Goal: Task Accomplishment & Management: Use online tool/utility

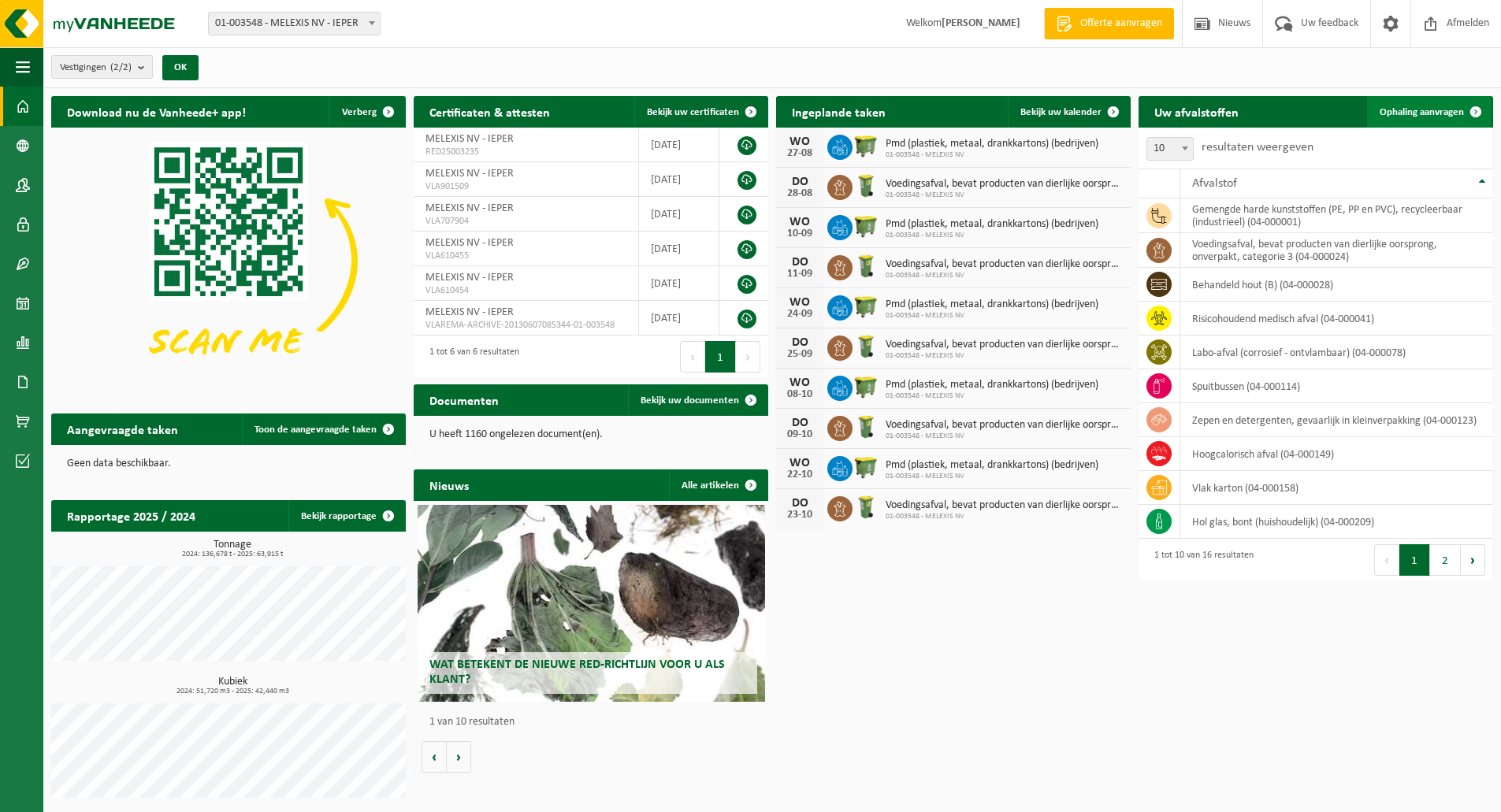
click at [1414, 108] on span "Ophaling aanvragen" at bounding box center [1421, 112] width 84 height 10
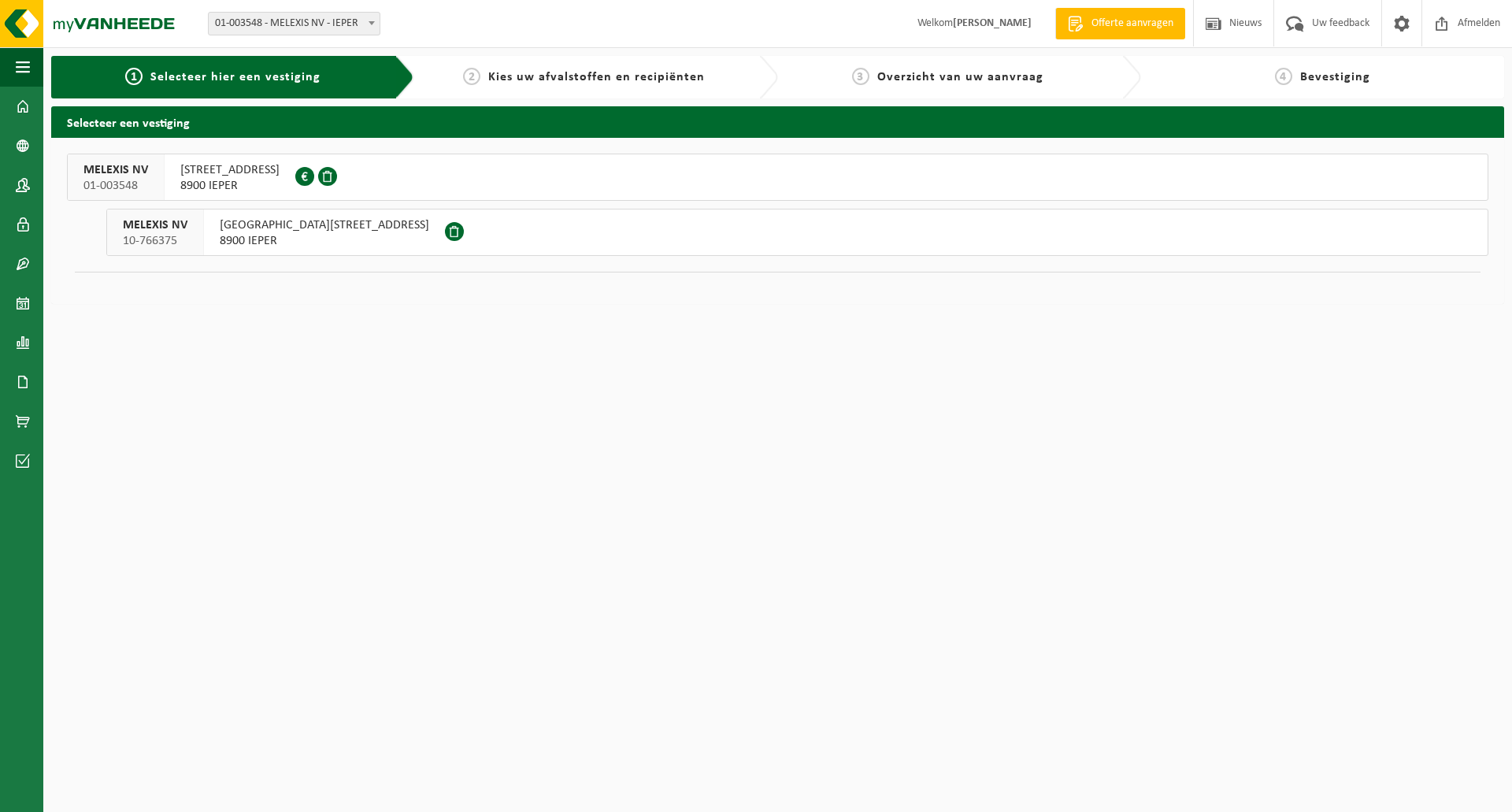
click at [228, 172] on span "ROZENDAALSTRAAT 12" at bounding box center [229, 169] width 99 height 16
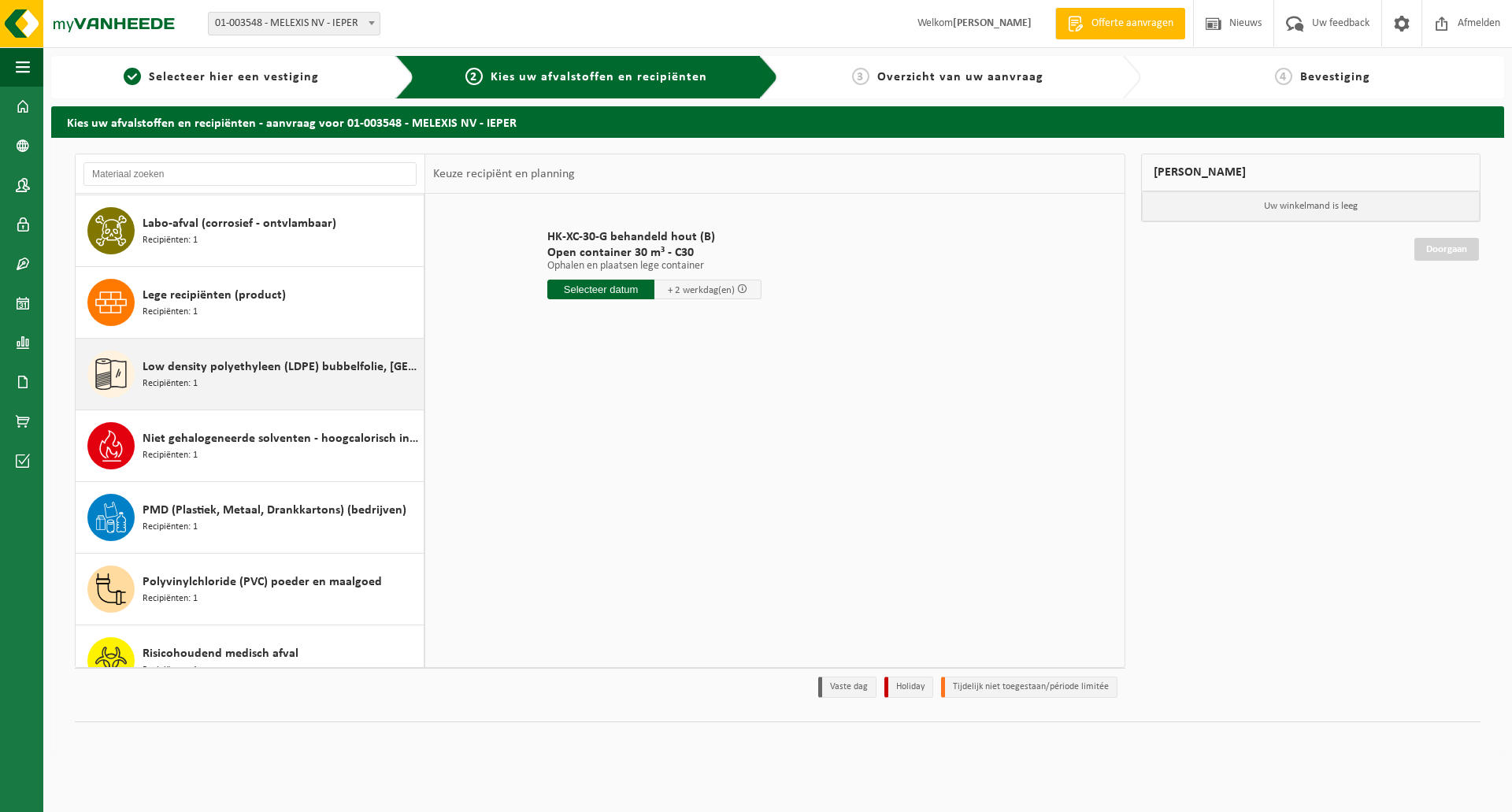
scroll to position [386, 0]
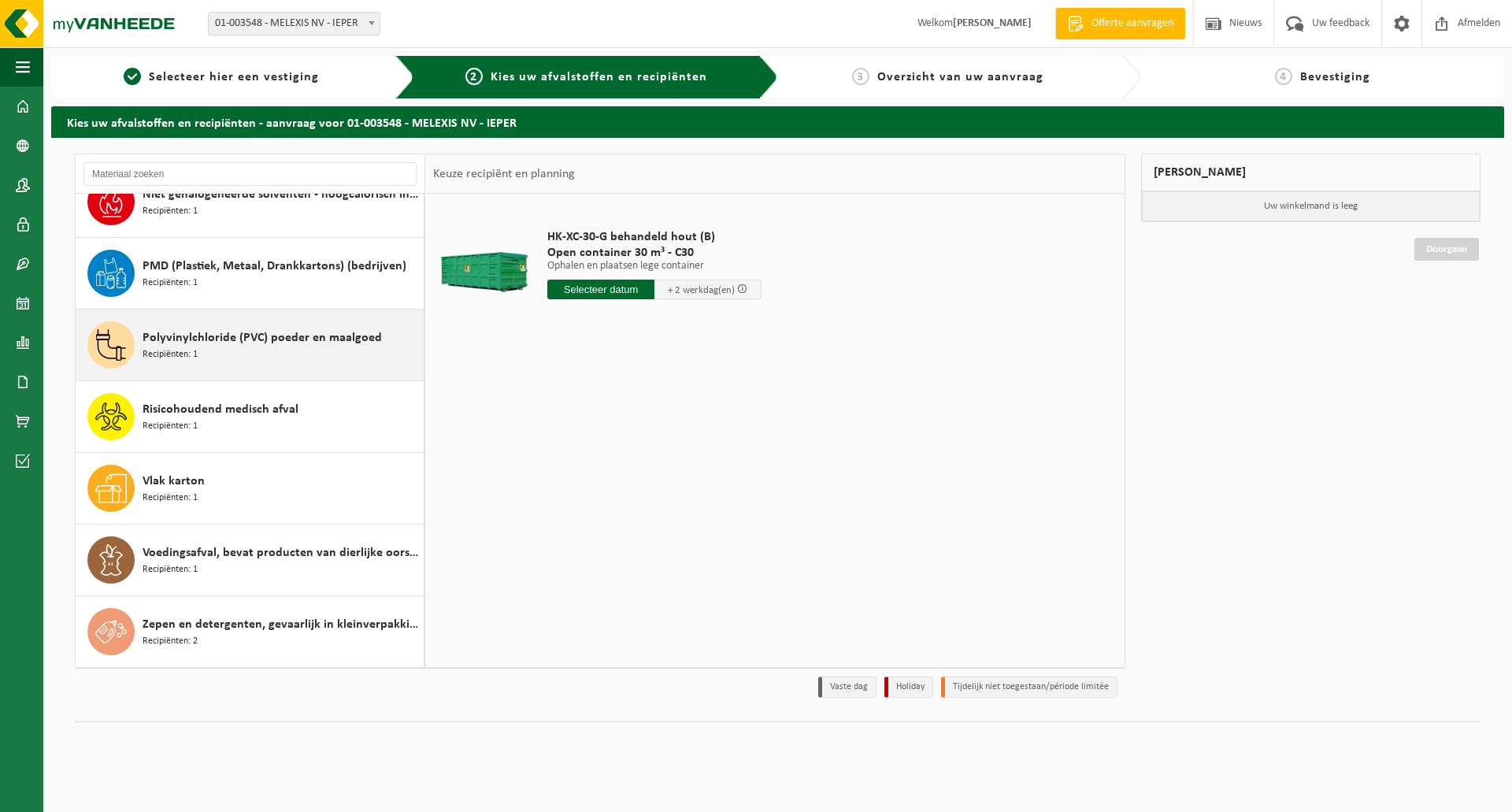
click at [178, 340] on span "Polyvinylchloride (PVC) poeder en maalgoed" at bounding box center [262, 338] width 240 height 19
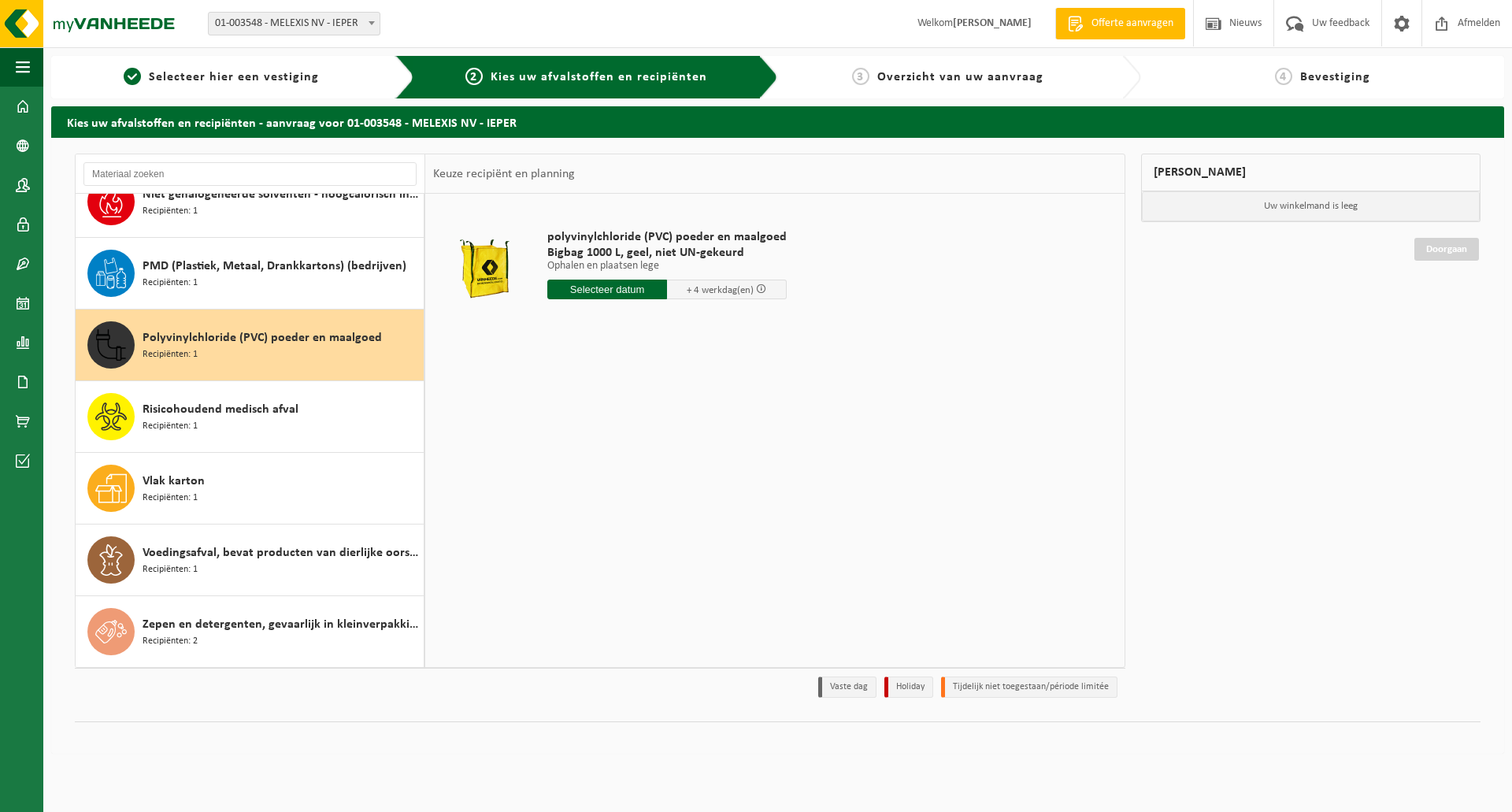
click at [629, 282] on input "text" at bounding box center [606, 289] width 119 height 19
click at [613, 479] on div "27" at bounding box center [617, 480] width 28 height 25
type input "Van 2025-08-27"
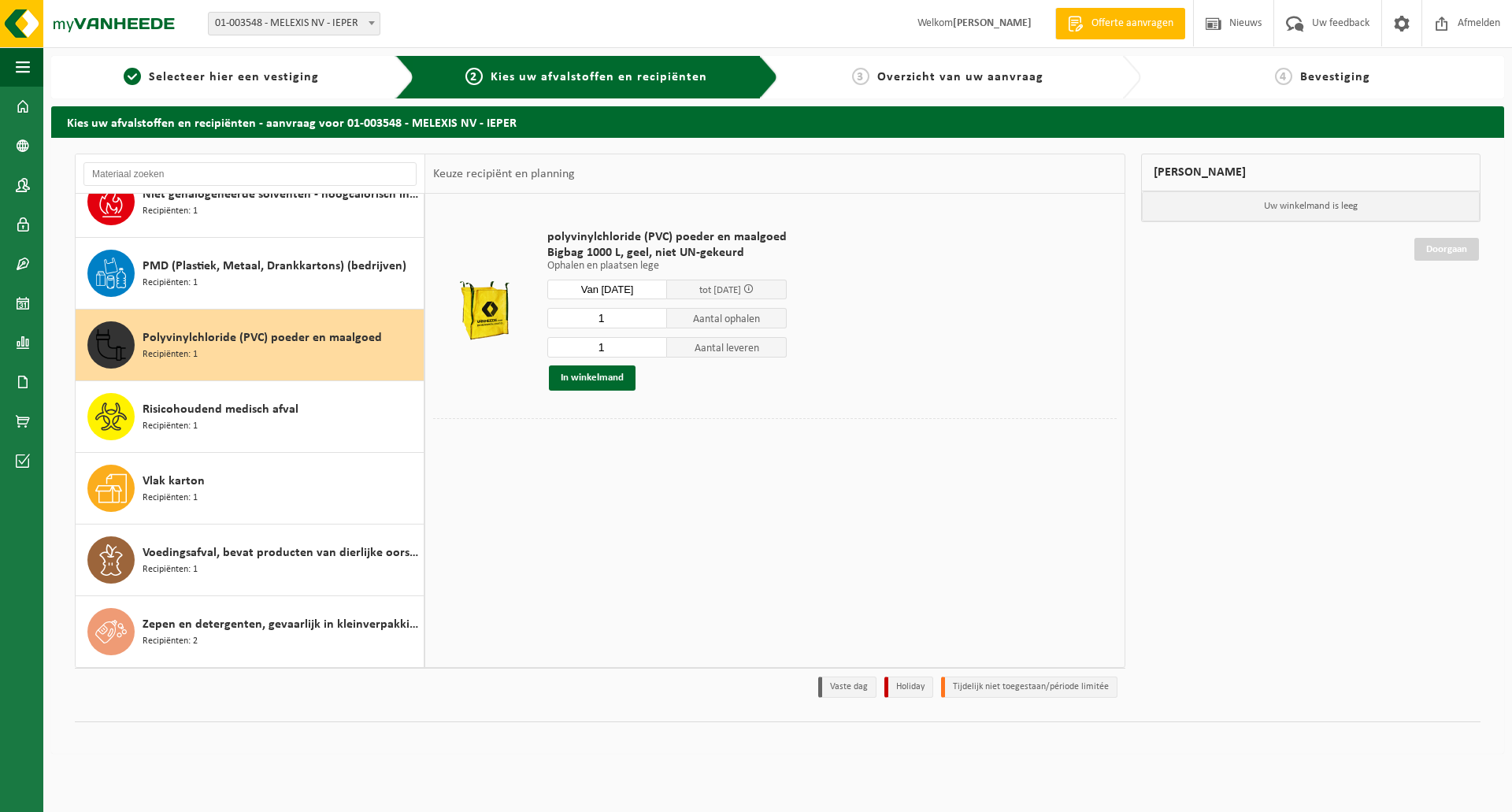
click at [634, 316] on input "1" at bounding box center [606, 319] width 119 height 20
drag, startPoint x: 632, startPoint y: 319, endPoint x: 437, endPoint y: 341, distance: 196.2
click at [467, 314] on tr "polyvinylchloride (PVC) poeder en maalgoed Bigbag 1000 L, geel, niet UN-gekeurd…" at bounding box center [775, 310] width 684 height 217
type input "22"
click at [629, 348] on input "1" at bounding box center [606, 347] width 119 height 20
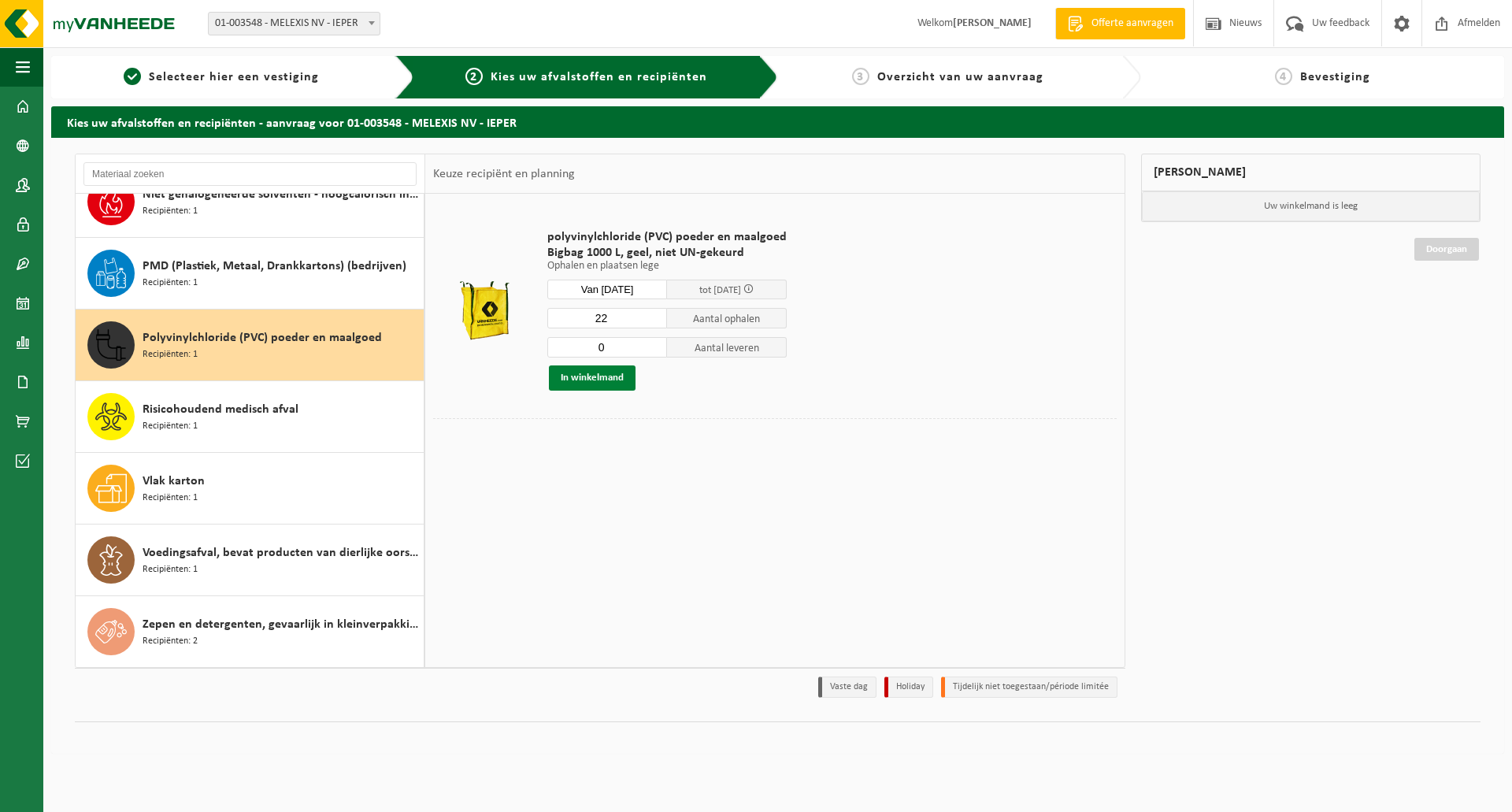
type input "0"
click at [593, 378] on button "In winkelmand" at bounding box center [592, 378] width 87 height 25
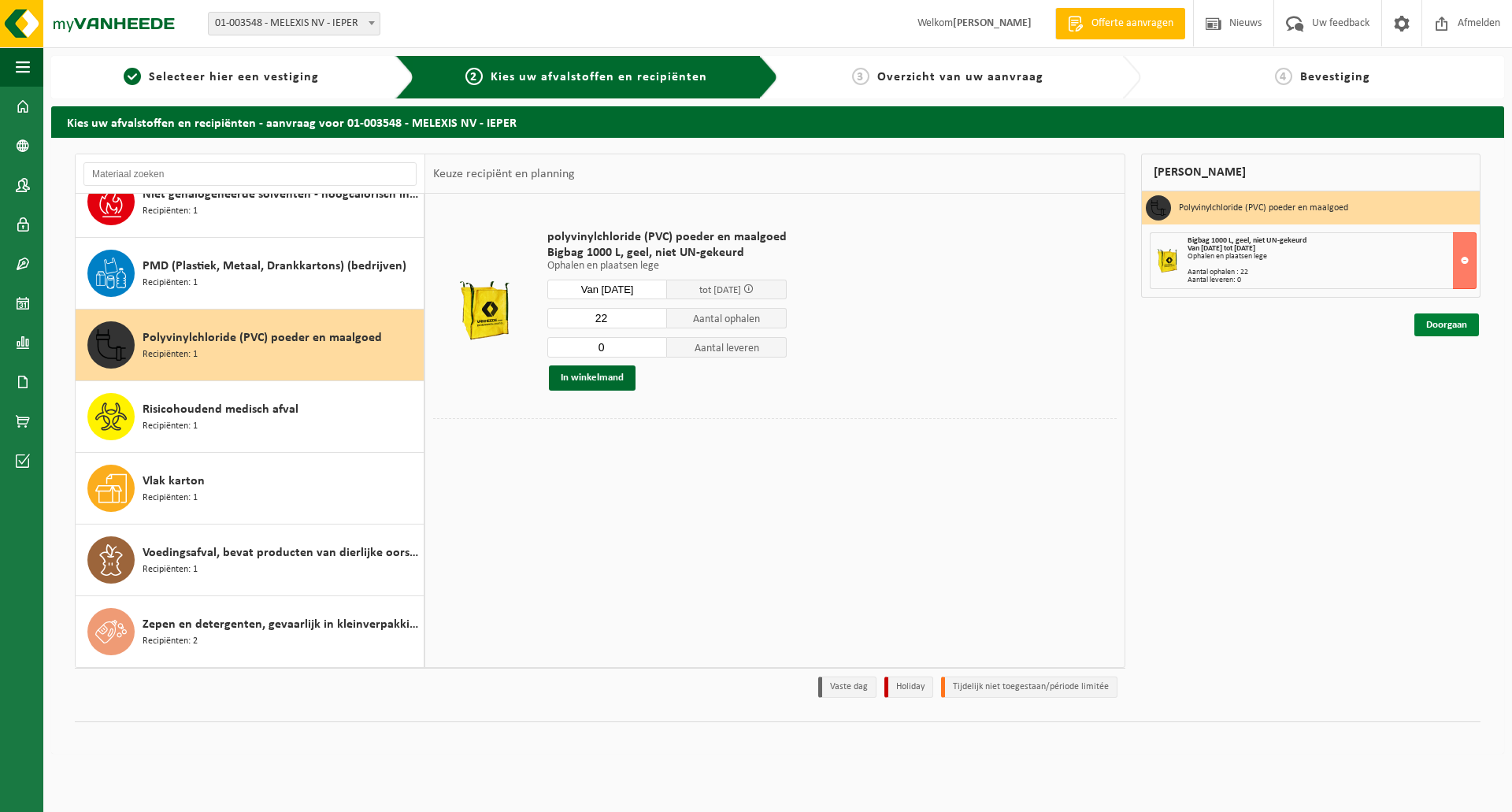
click at [1457, 327] on link "Doorgaan" at bounding box center [1446, 325] width 65 height 23
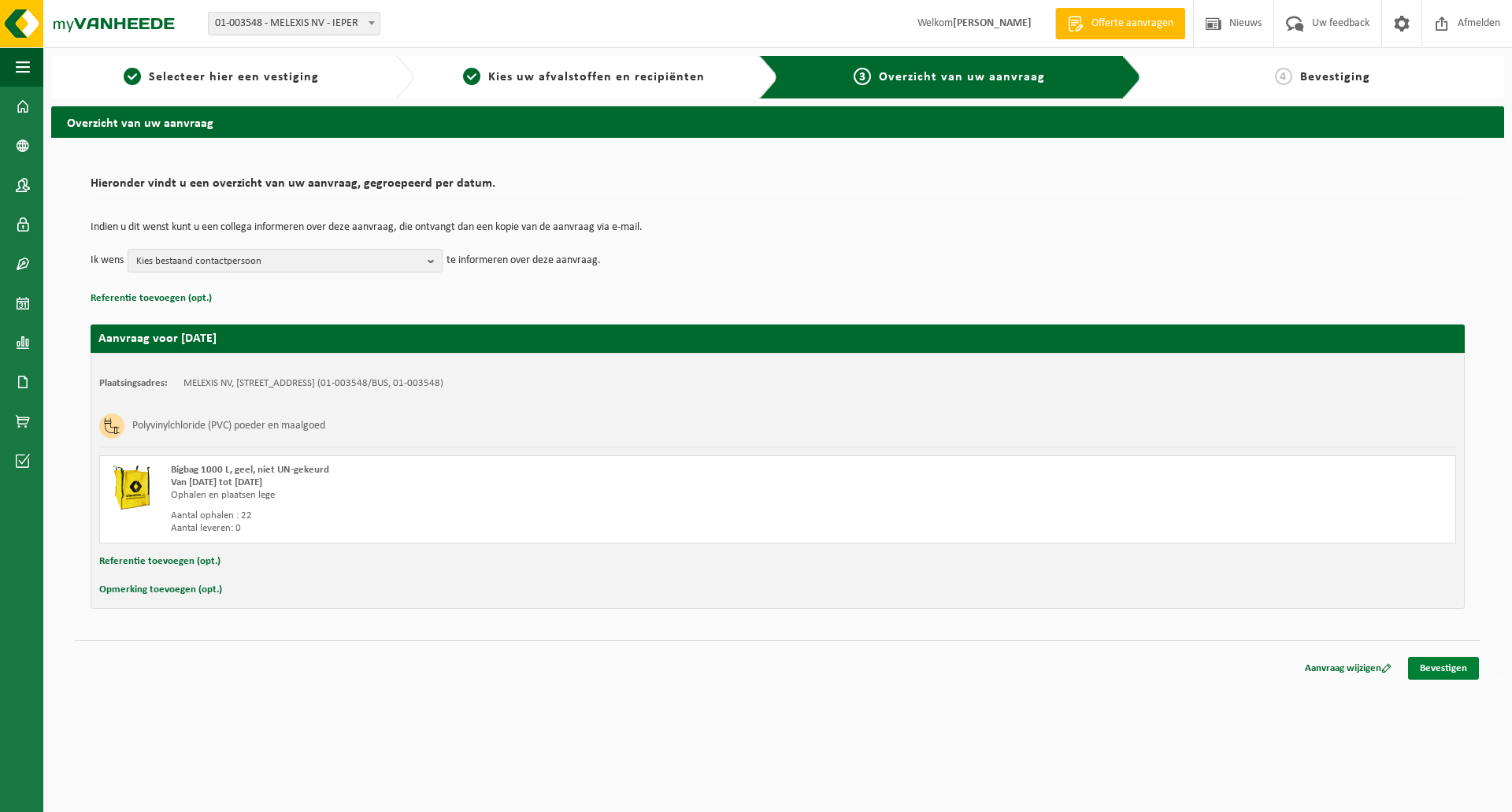
click at [1437, 666] on link "Bevestigen" at bounding box center [1444, 668] width 71 height 23
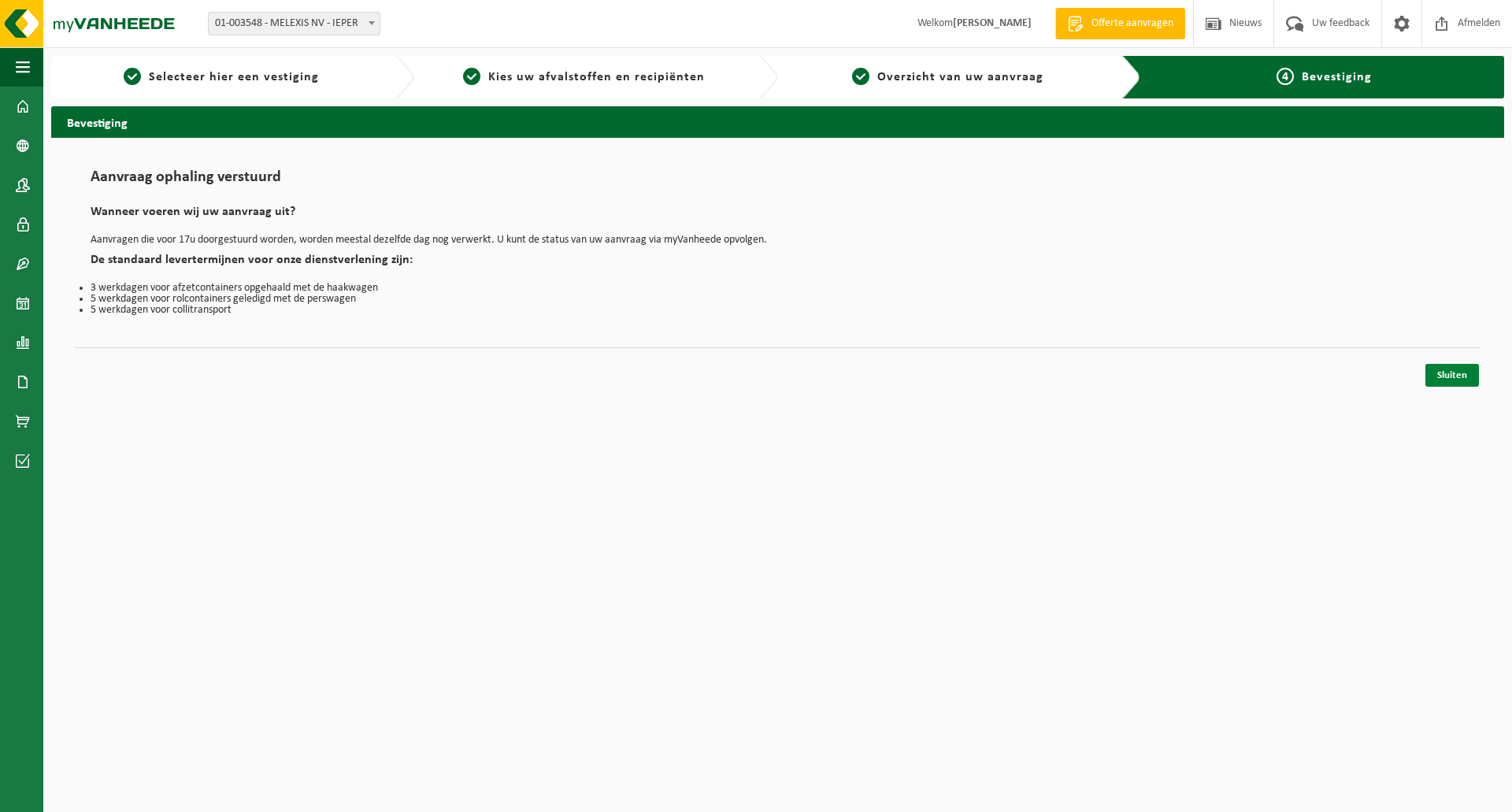
click at [1457, 372] on link "Sluiten" at bounding box center [1452, 375] width 54 height 23
